Goal: Information Seeking & Learning: Find specific page/section

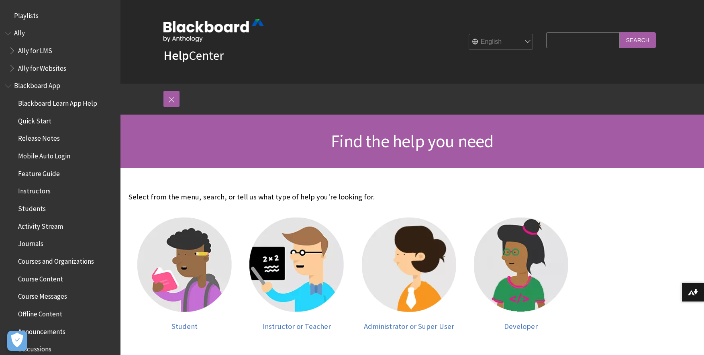
click at [607, 43] on input "Search Query" at bounding box center [583, 40] width 73 height 16
type input "lor"
click at [620, 32] on input "Search" at bounding box center [638, 40] width 36 height 16
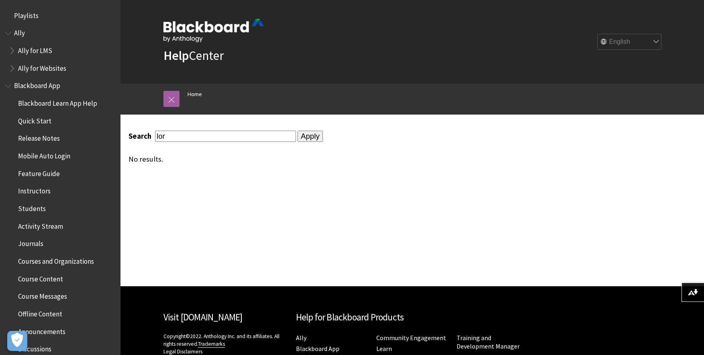
drag, startPoint x: 208, startPoint y: 132, endPoint x: 78, endPoint y: 132, distance: 129.8
click at [79, 133] on div "Skip to main content Help Center English عربية Català Cymraeg Deutsch Español S…" at bounding box center [352, 217] width 704 height 434
click at [298, 131] on input "Apply" at bounding box center [310, 136] width 25 height 11
click at [225, 138] on input "learning object reporsitory" at bounding box center [225, 136] width 141 height 11
click at [299, 133] on input "Apply" at bounding box center [310, 136] width 25 height 11
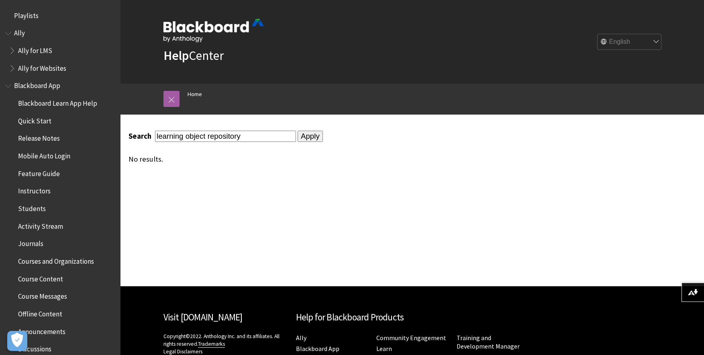
click at [298, 139] on input "Apply" at bounding box center [310, 136] width 25 height 11
drag, startPoint x: 246, startPoint y: 136, endPoint x: 220, endPoint y: 137, distance: 25.7
click at [220, 137] on input "learning object repository" at bounding box center [225, 136] width 141 height 11
type input "learning object"
click at [298, 131] on input "Apply" at bounding box center [310, 136] width 25 height 11
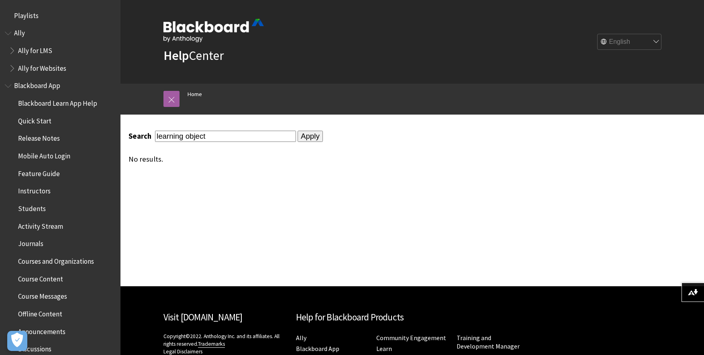
click at [298, 135] on input "Apply" at bounding box center [310, 136] width 25 height 11
click at [298, 137] on input "Apply" at bounding box center [310, 136] width 25 height 11
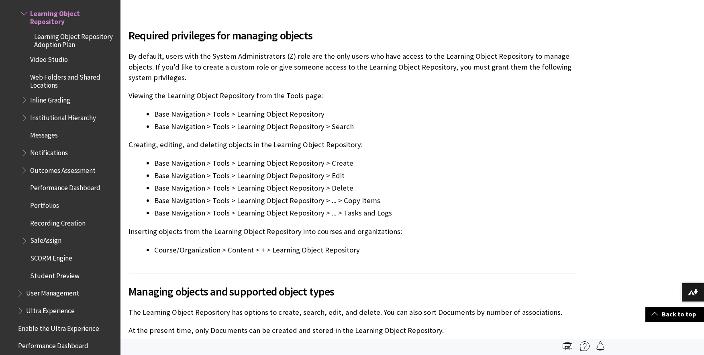
scroll to position [10, 0]
